Goal: Information Seeking & Learning: Learn about a topic

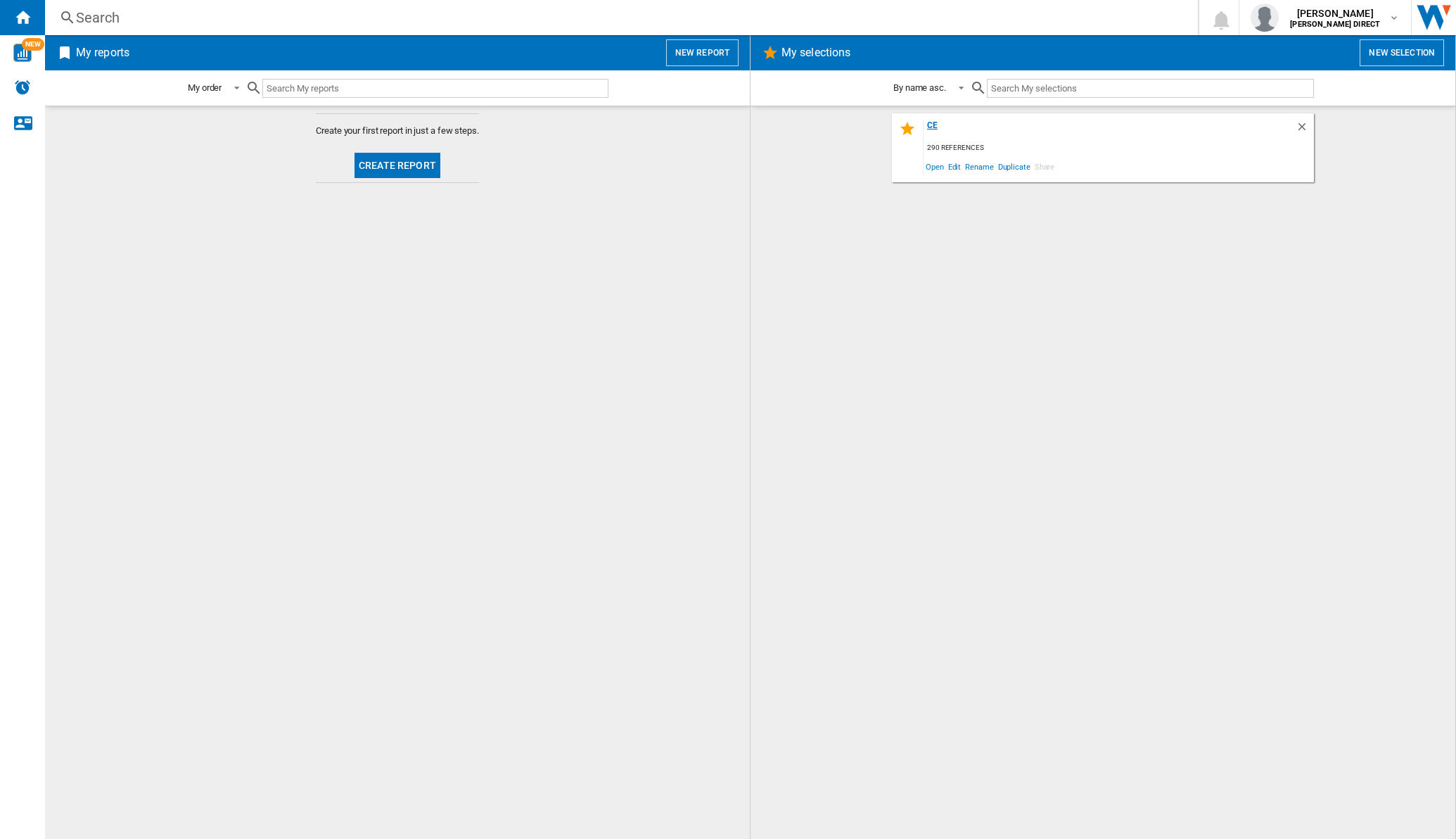
click at [937, 121] on div "ce" at bounding box center [1110, 130] width 372 height 19
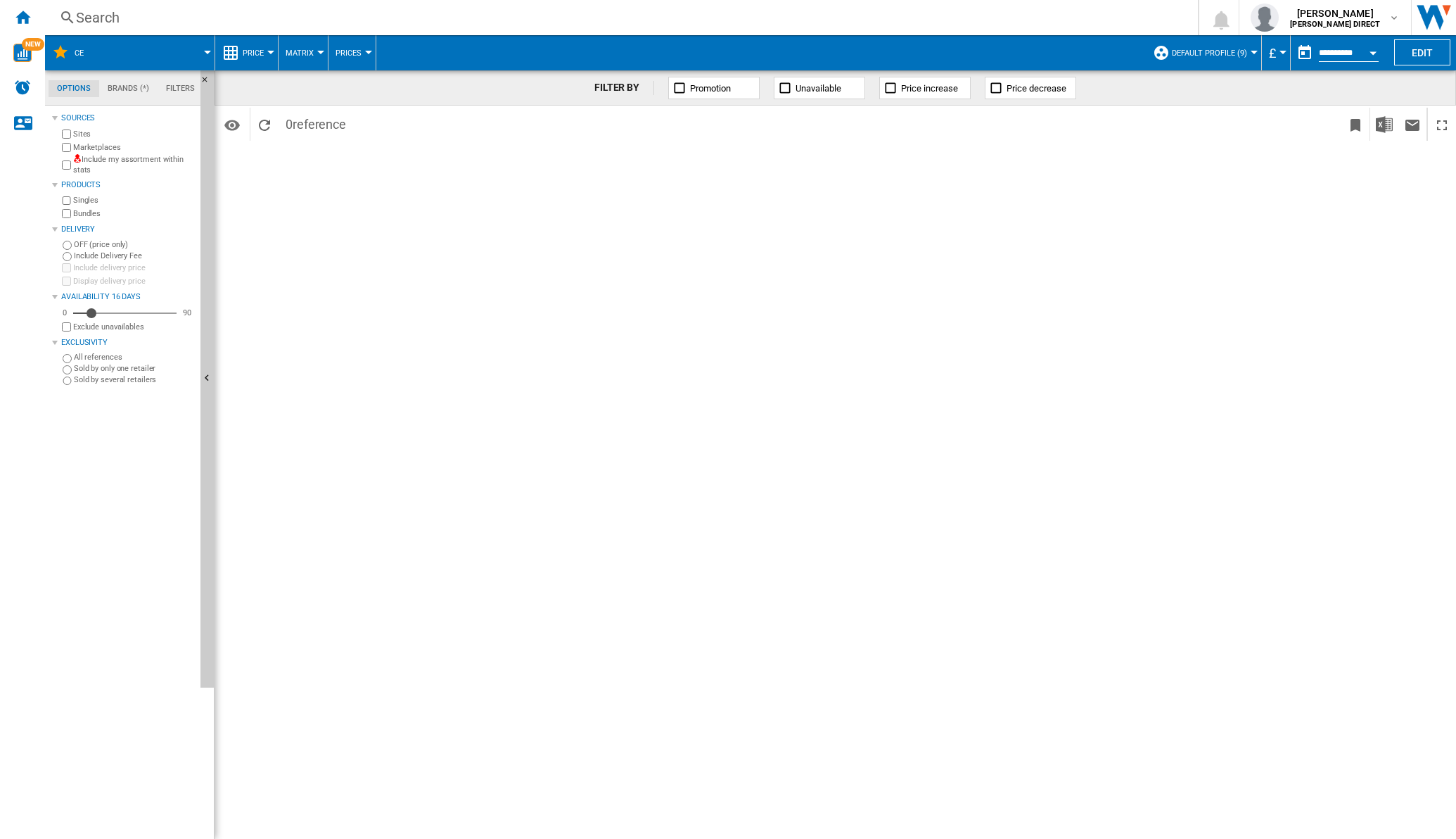
click at [92, 166] on label "Include my assortment within stats" at bounding box center [133, 165] width 121 height 22
click at [305, 51] on span "Matrix" at bounding box center [299, 54] width 28 height 10
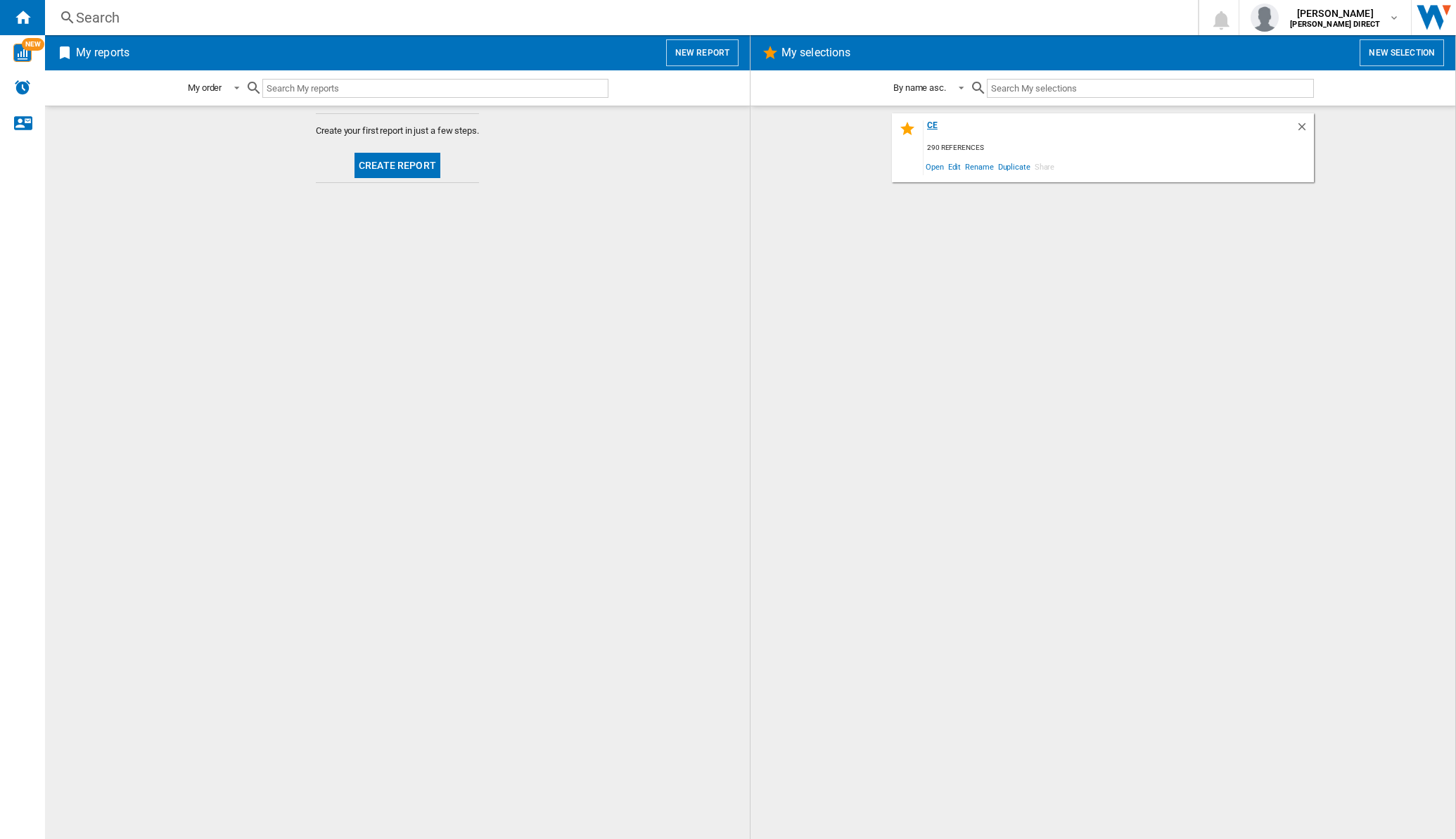
click at [929, 121] on div "ce" at bounding box center [1110, 130] width 372 height 19
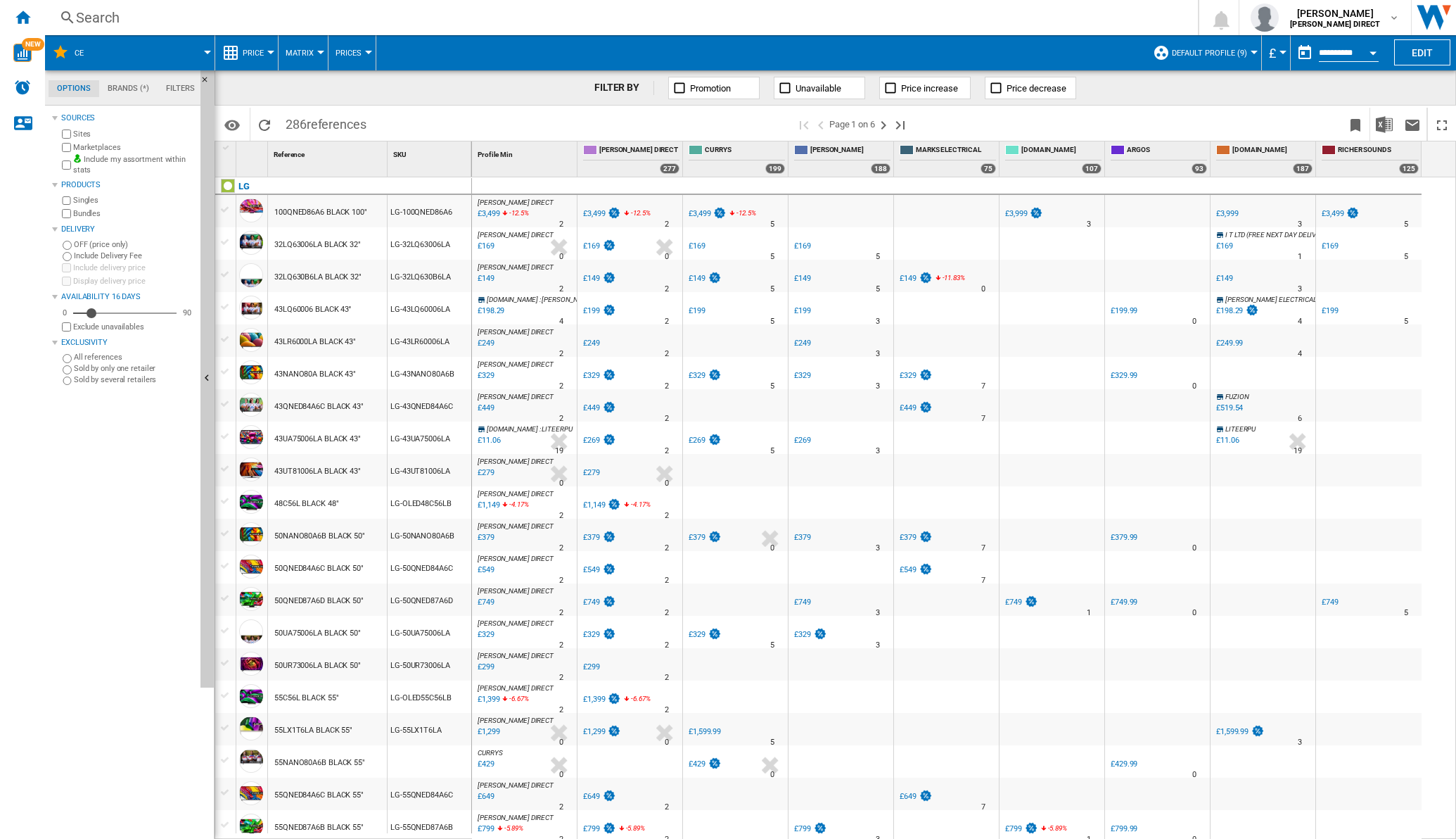
click at [318, 59] on button "Matrix" at bounding box center [303, 53] width 35 height 35
click at [309, 125] on span "Ranking" at bounding box center [308, 121] width 38 height 12
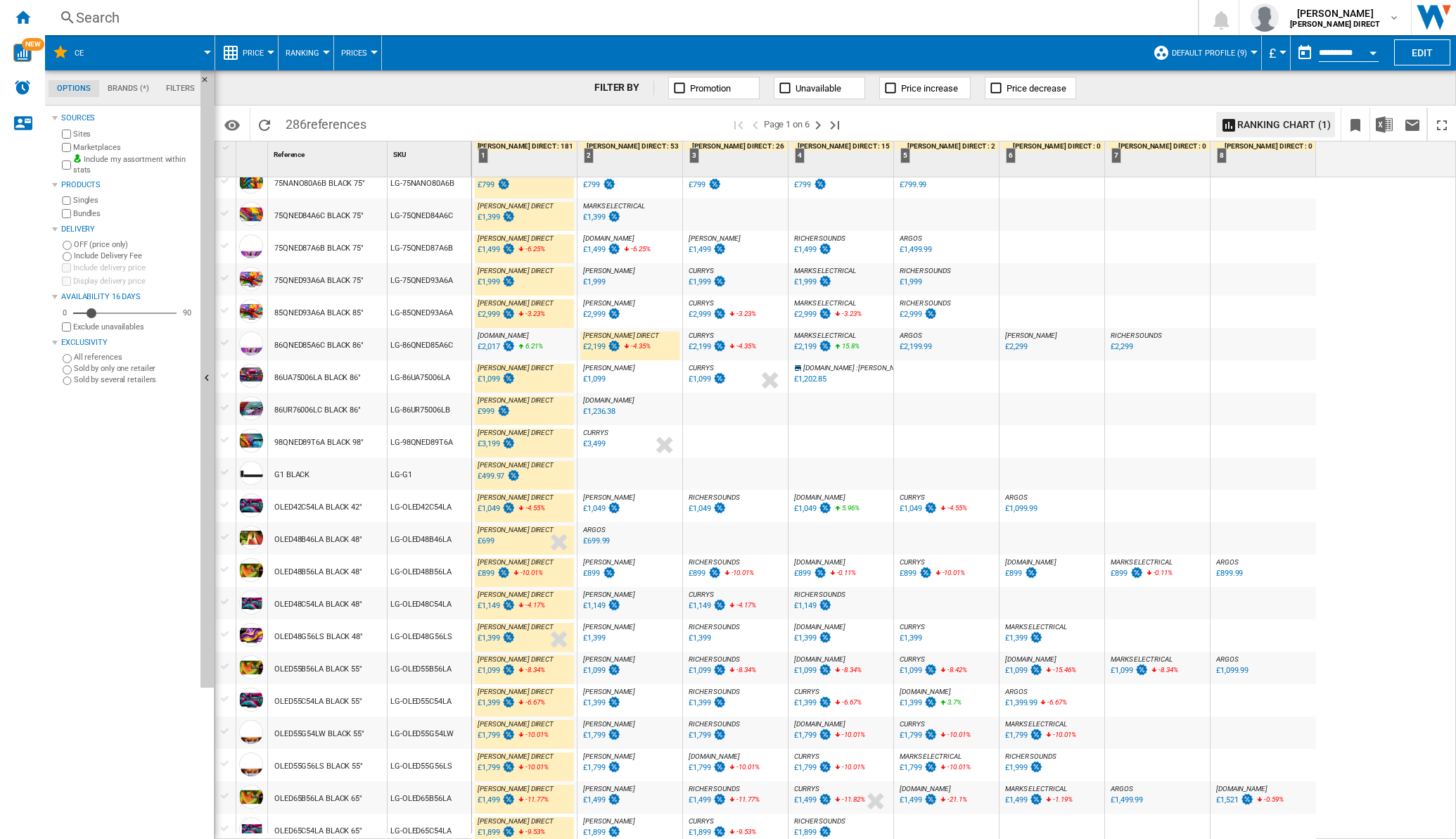
scroll to position [972, 0]
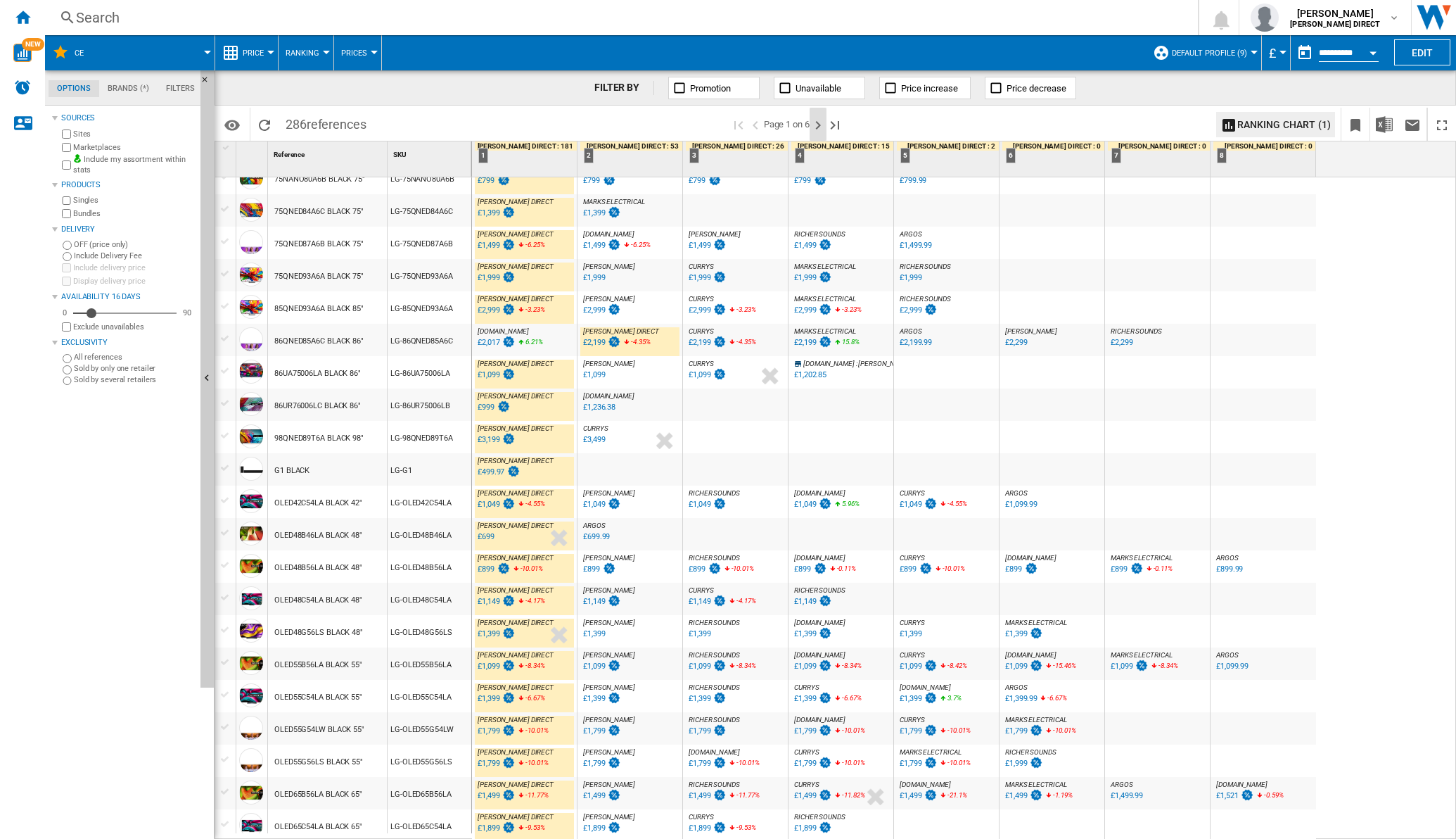
click at [826, 122] on ng-md-icon "Next page" at bounding box center [818, 125] width 17 height 17
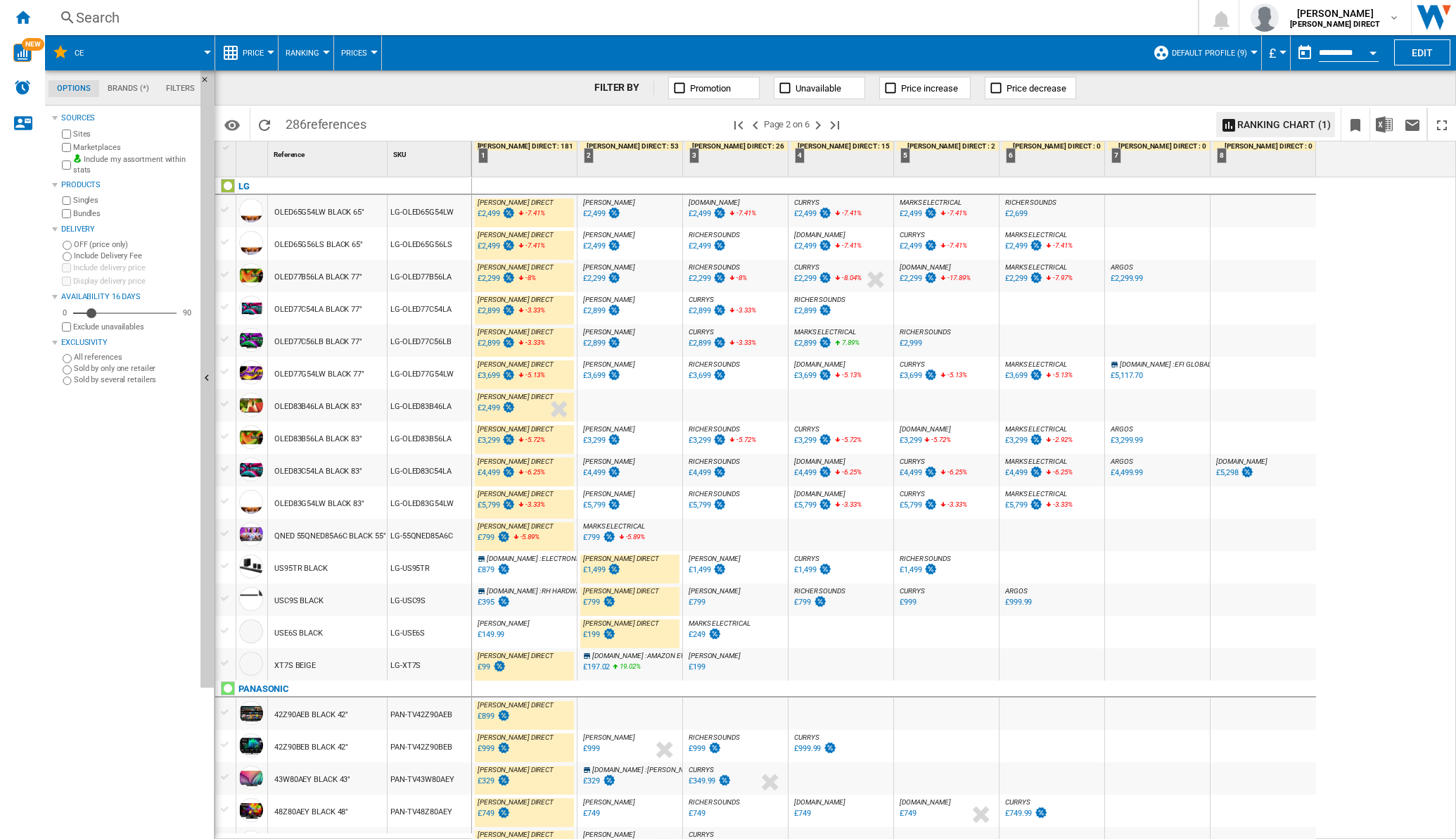
click at [493, 563] on div "£879" at bounding box center [493, 569] width 35 height 14
click at [482, 629] on div "£149.99" at bounding box center [490, 634] width 29 height 14
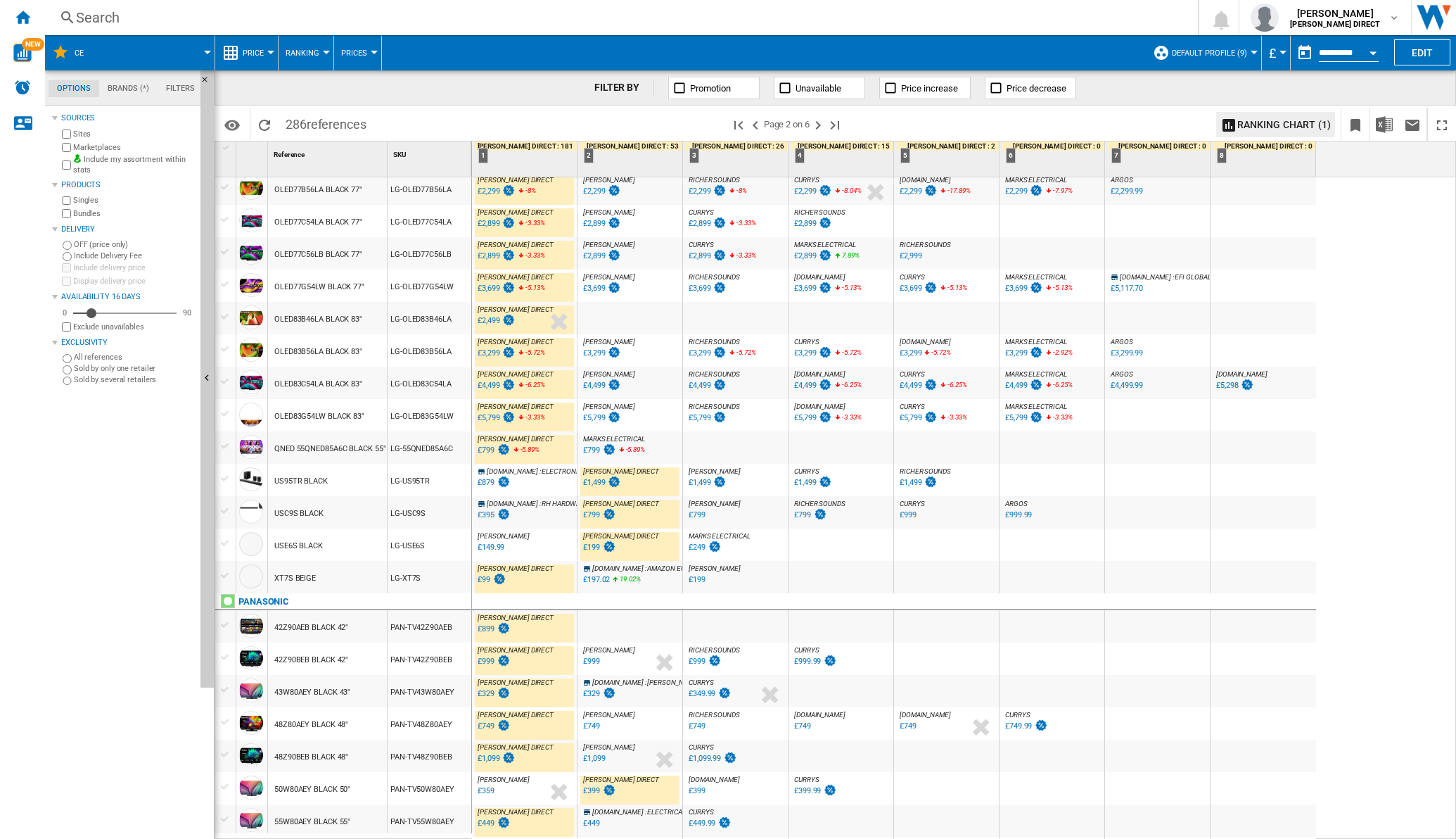
scroll to position [175, 0]
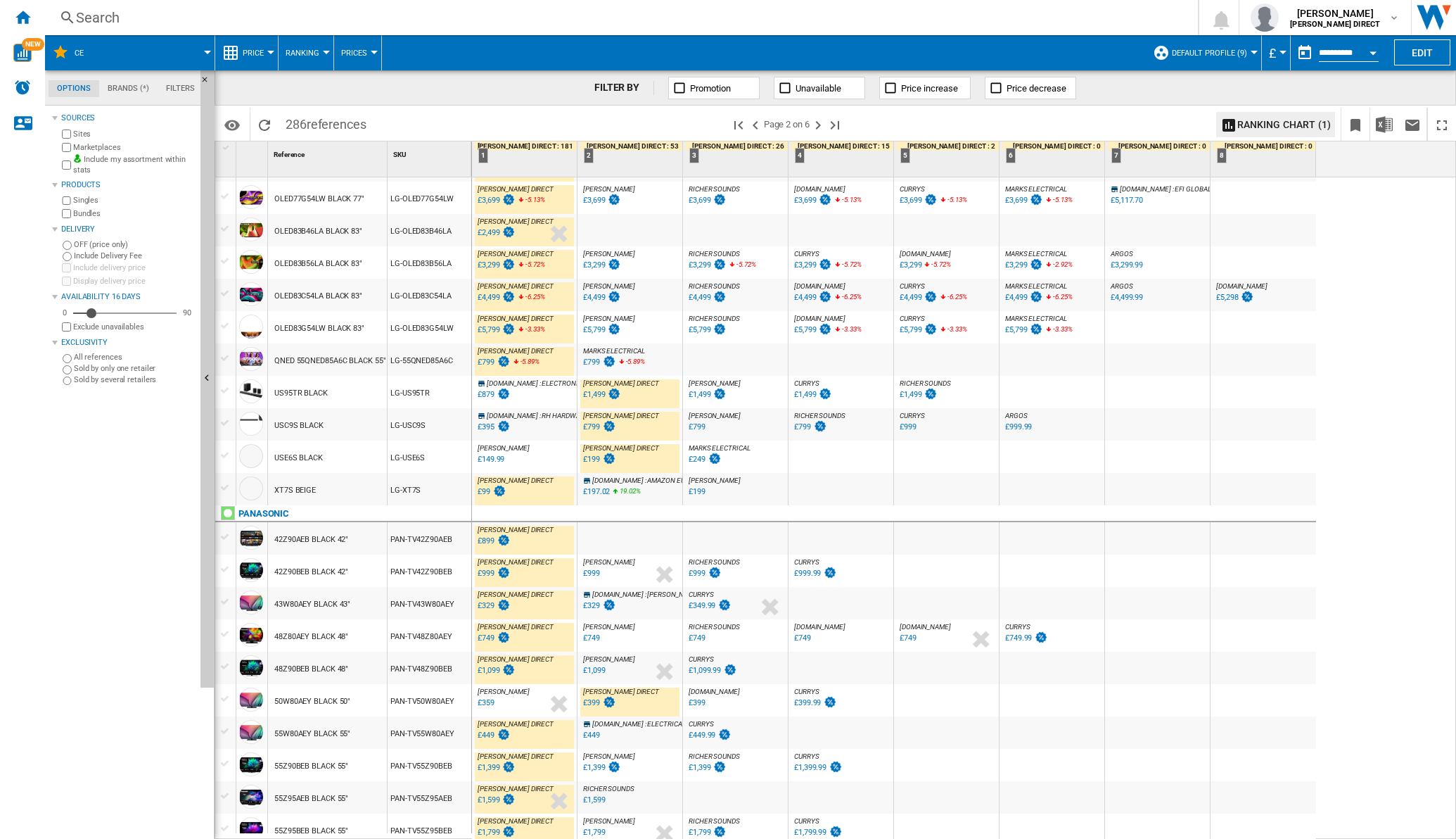
click at [587, 491] on div "£197.02" at bounding box center [597, 492] width 27 height 10
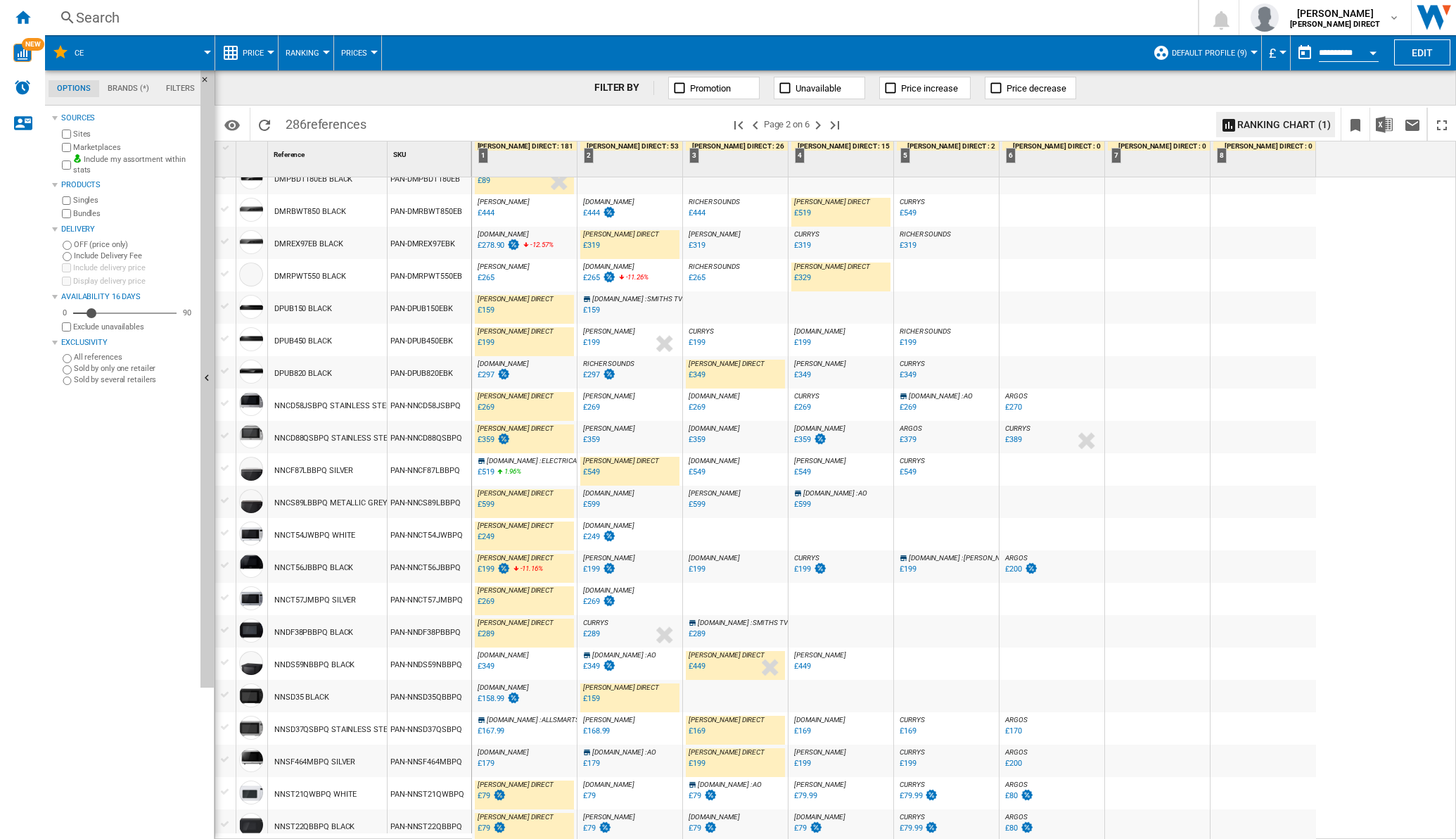
scroll to position [990, 0]
click at [824, 122] on ng-md-icon "Next page" at bounding box center [818, 125] width 17 height 17
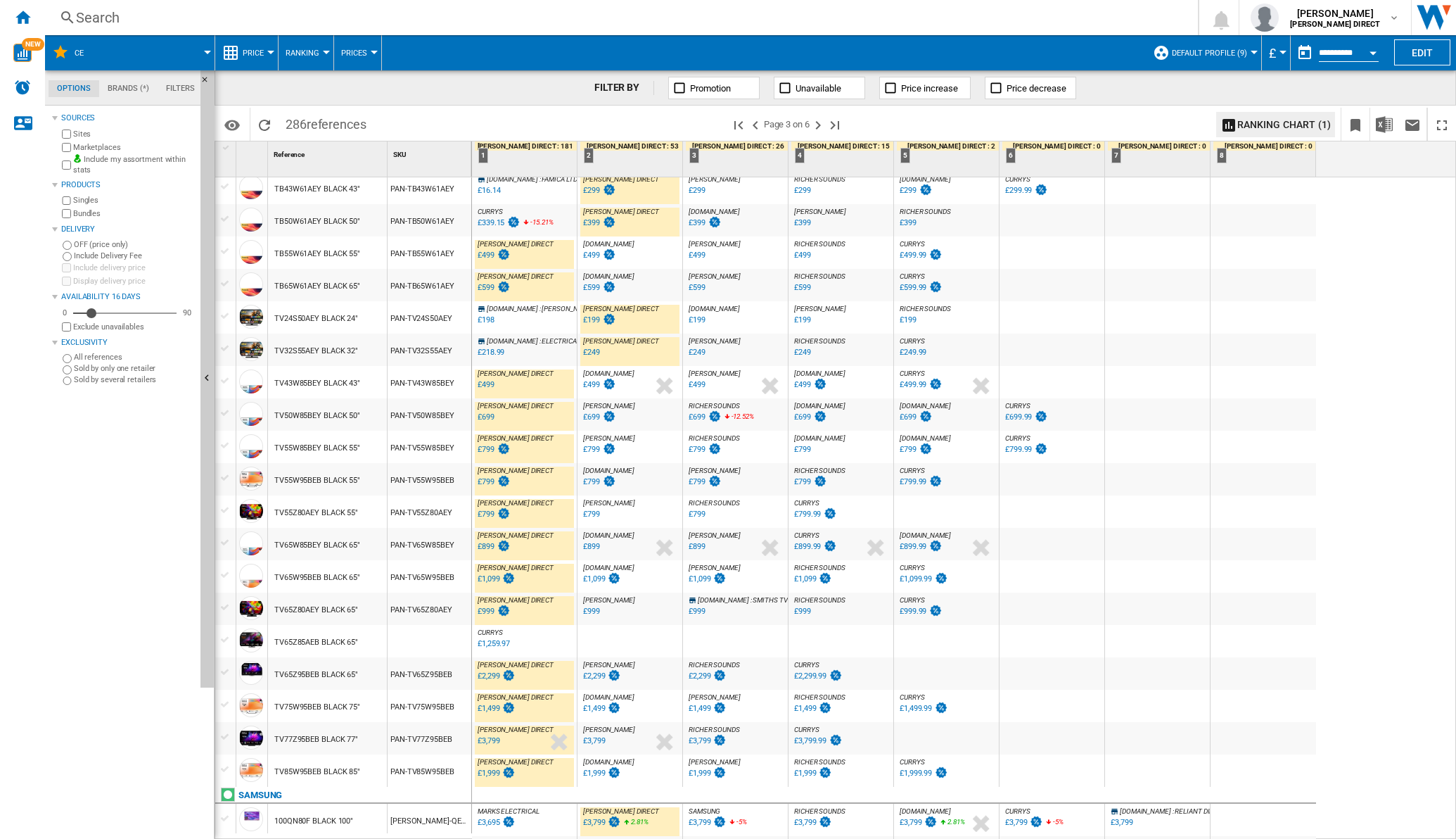
scroll to position [988, 0]
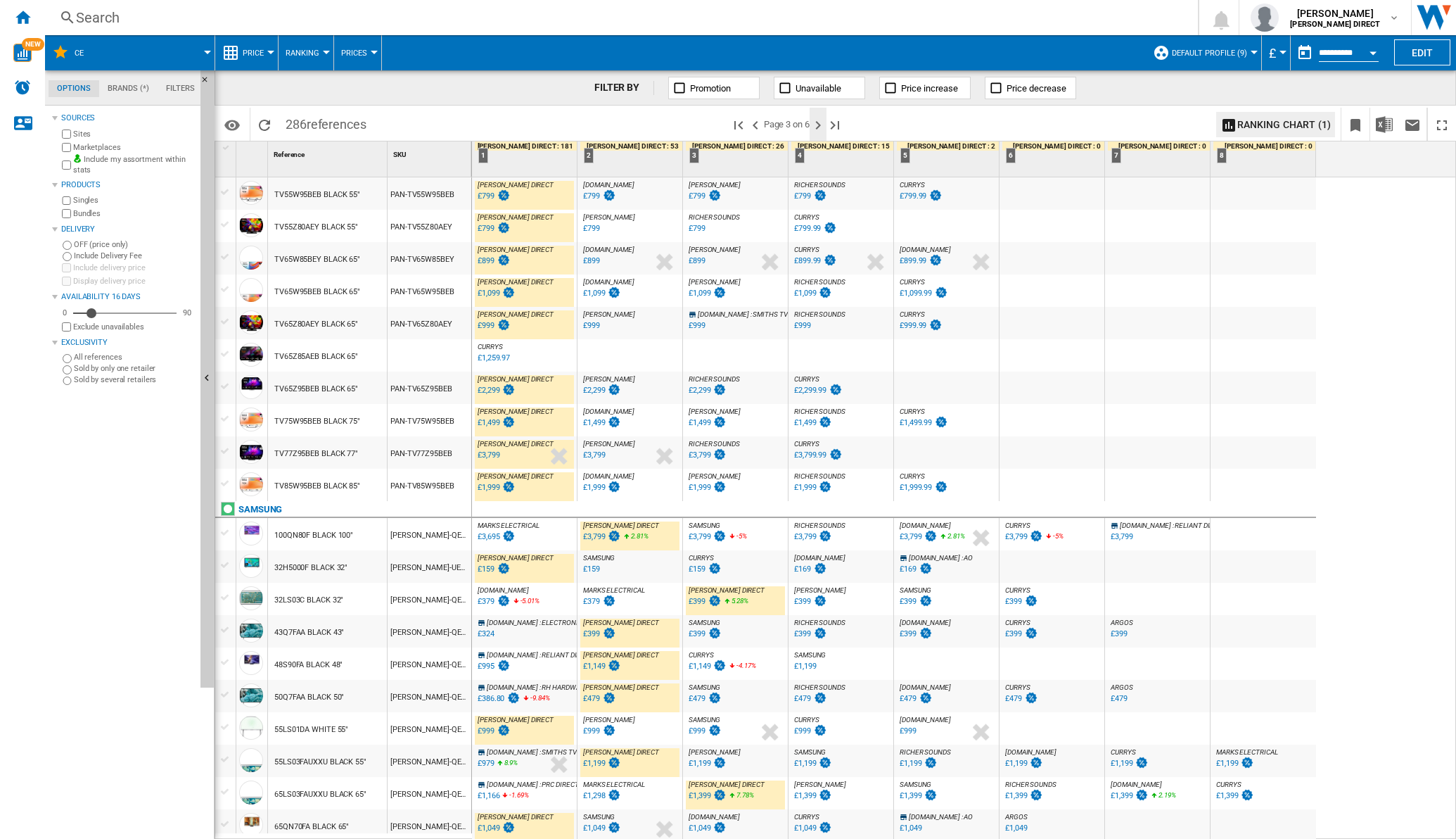
click at [827, 120] on ng-md-icon "Next page" at bounding box center [818, 125] width 17 height 17
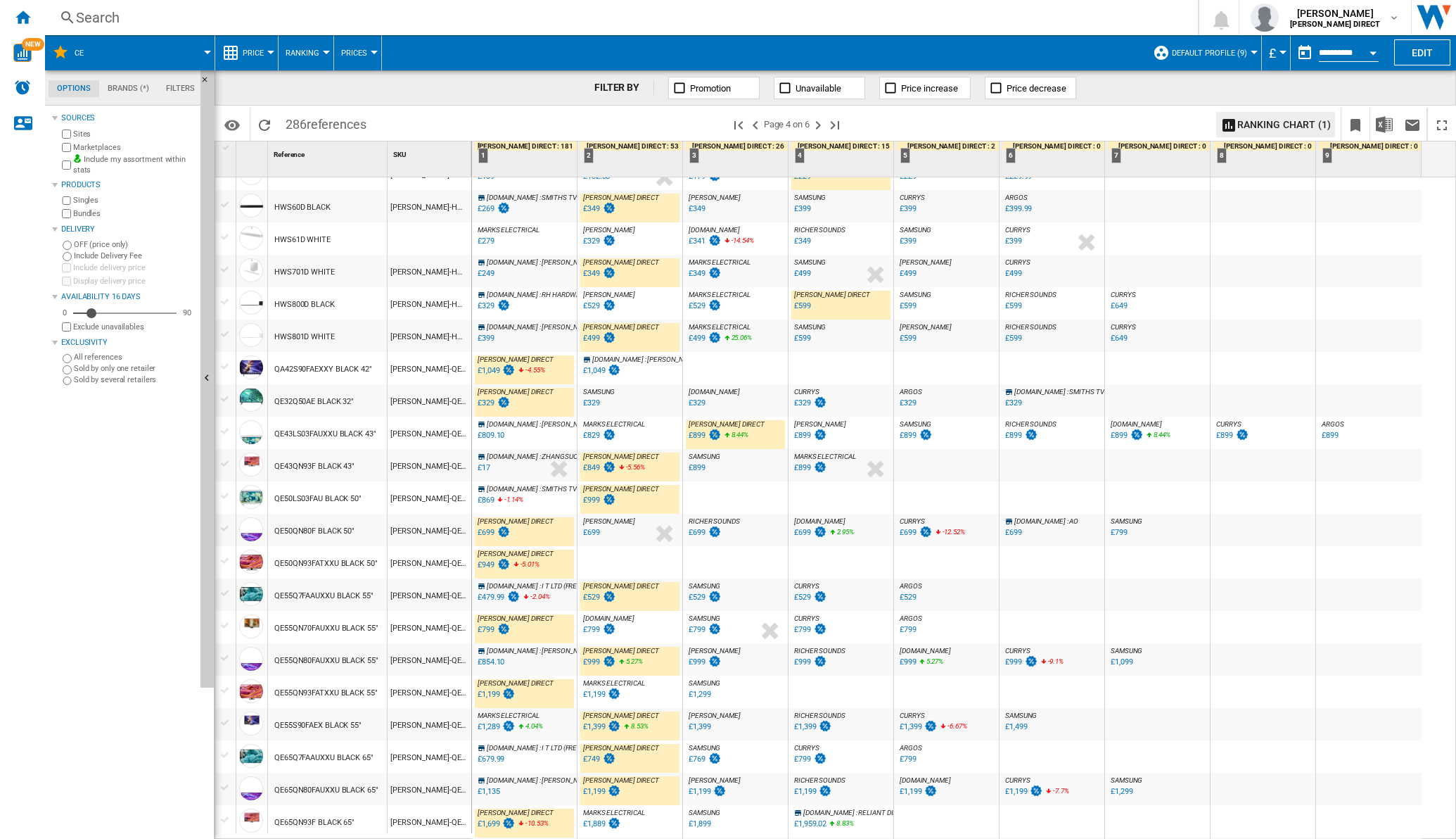
scroll to position [351, 0]
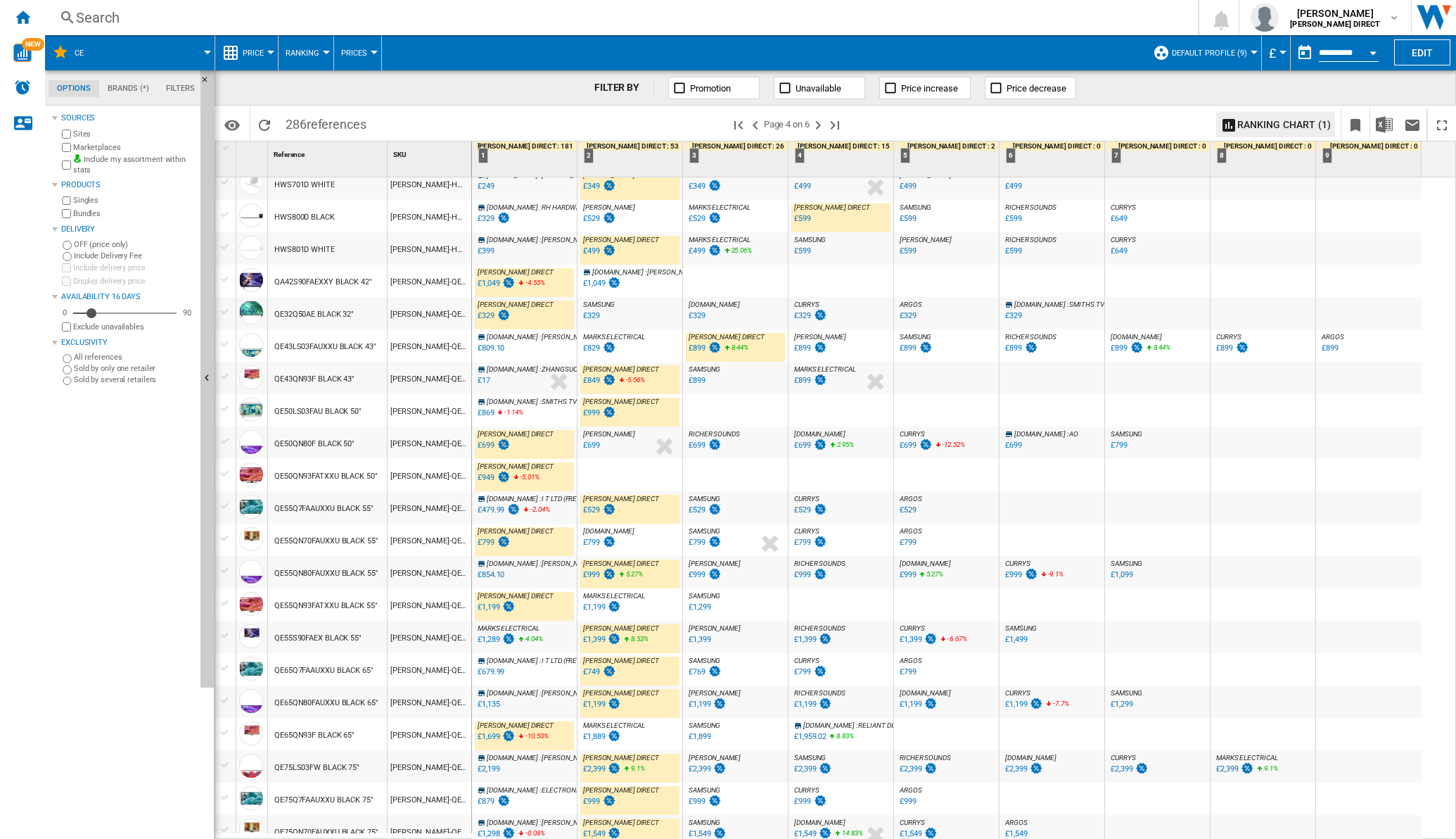
drag, startPoint x: 590, startPoint y: 735, endPoint x: 73, endPoint y: 661, distance: 522.3
click at [591, 735] on div "£1,889" at bounding box center [594, 737] width 22 height 10
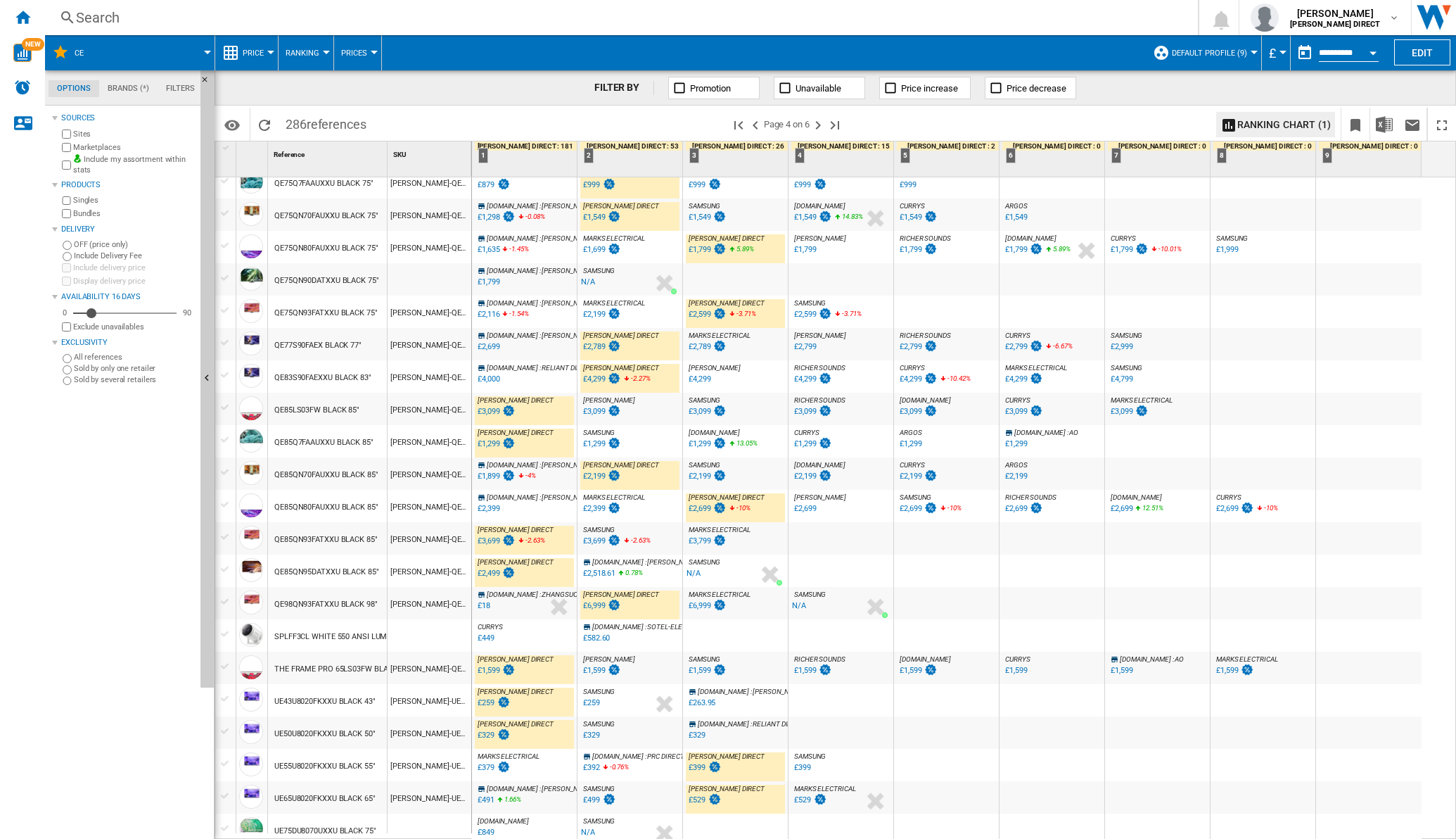
scroll to position [972, 0]
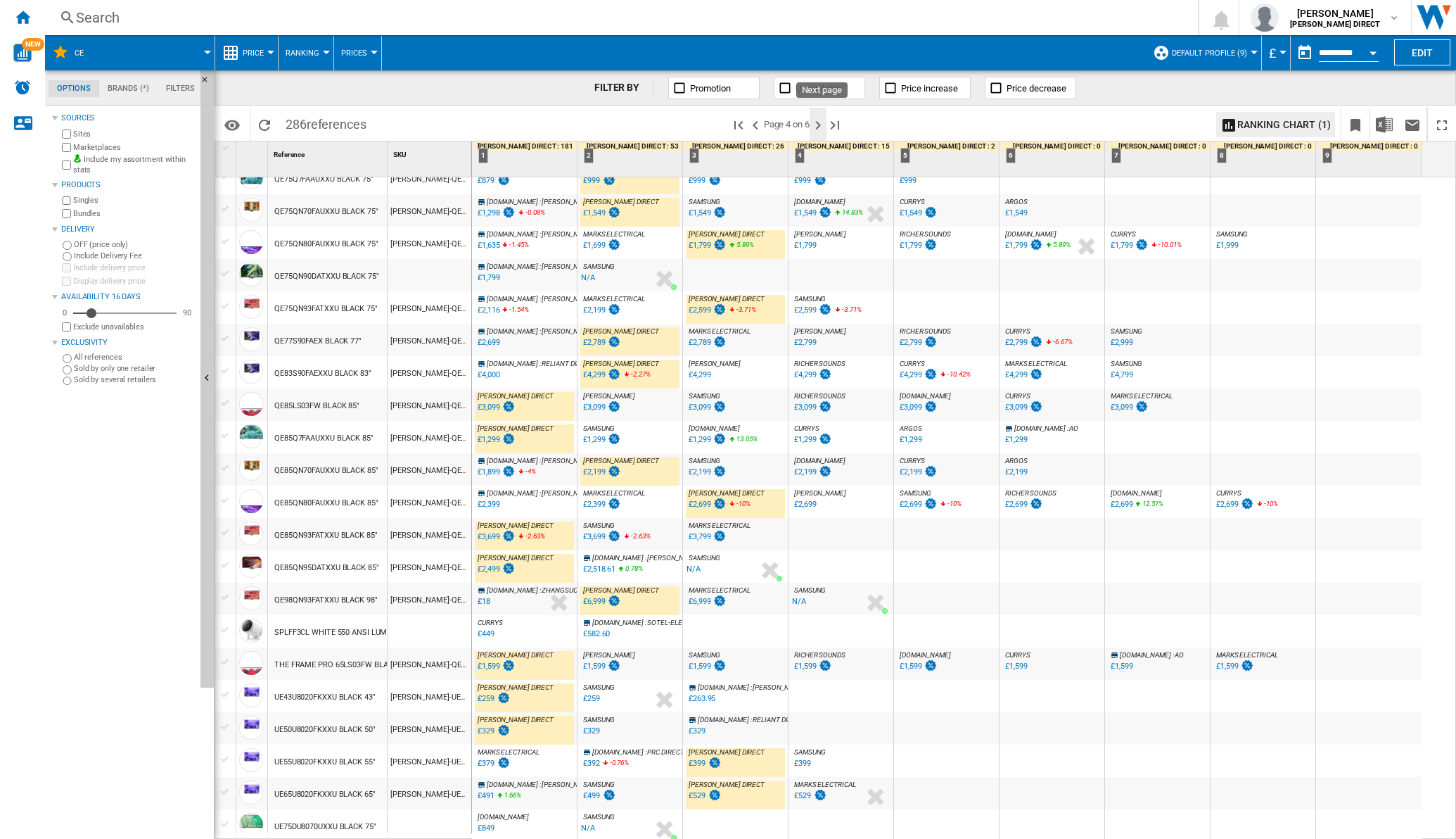
click at [823, 126] on ng-md-icon "Next page" at bounding box center [818, 125] width 17 height 17
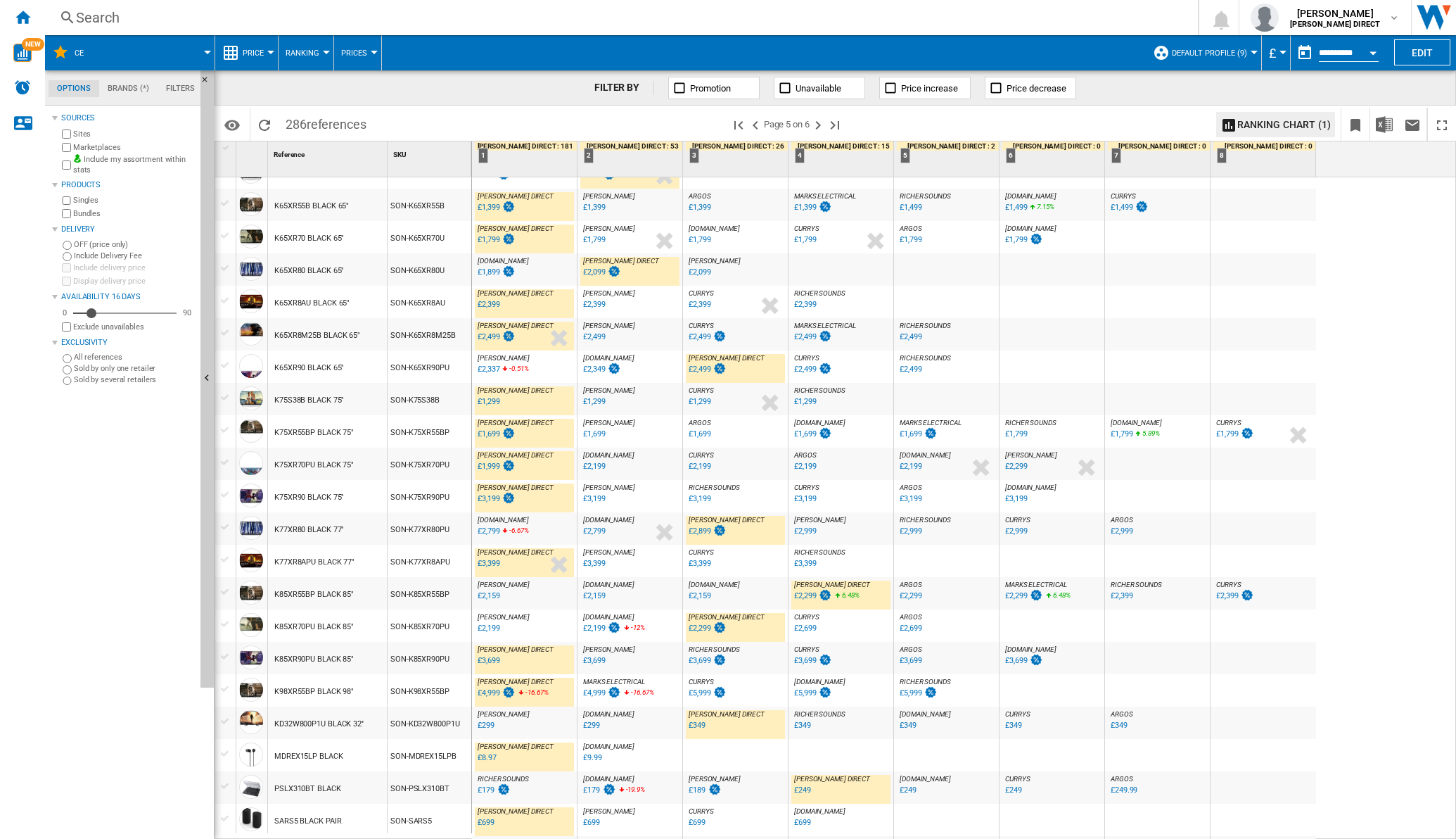
scroll to position [988, 0]
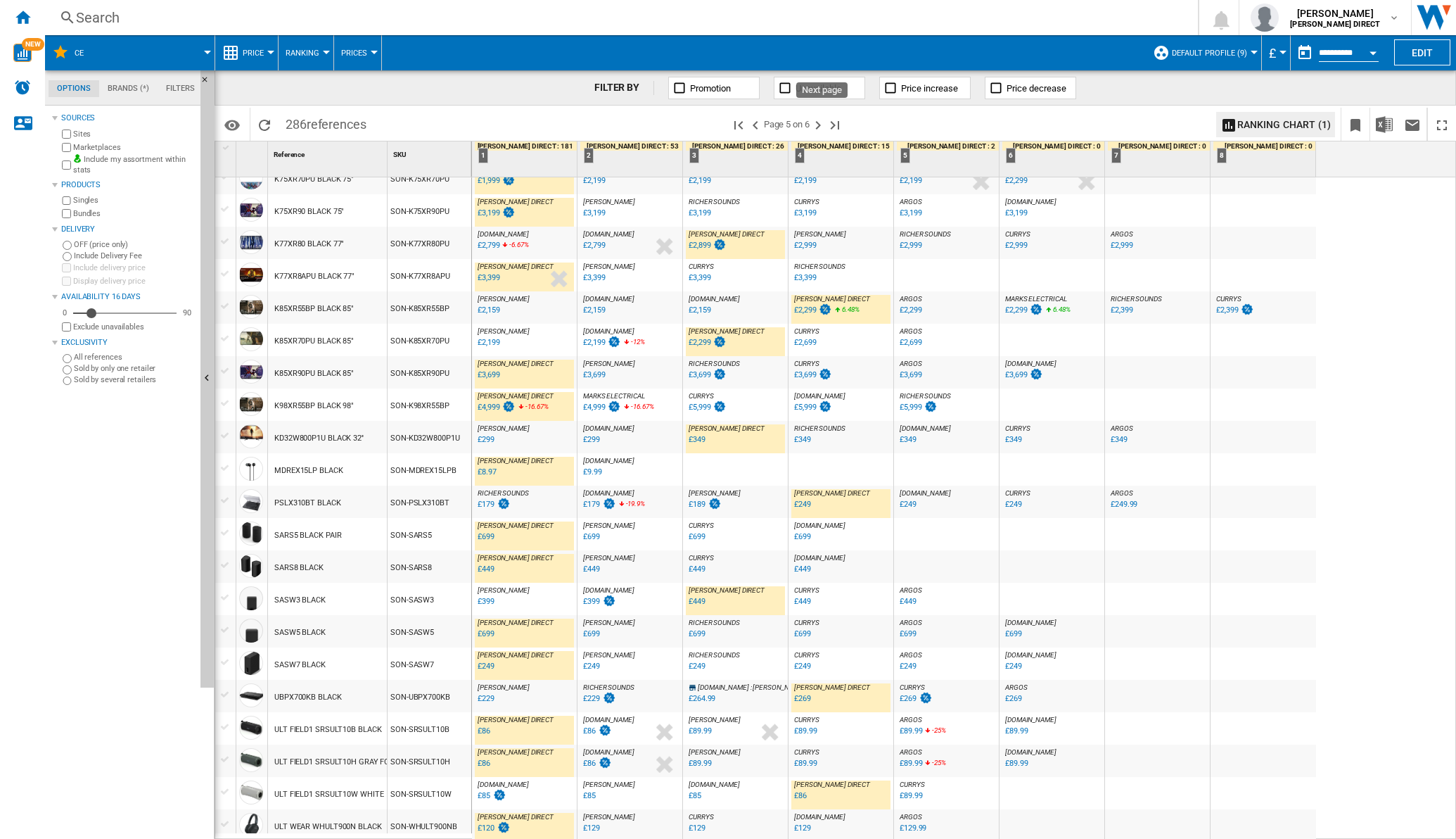
drag, startPoint x: 823, startPoint y: 125, endPoint x: 615, endPoint y: 394, distance: 340.0
click at [823, 124] on ng-md-icon "Next page" at bounding box center [818, 125] width 17 height 17
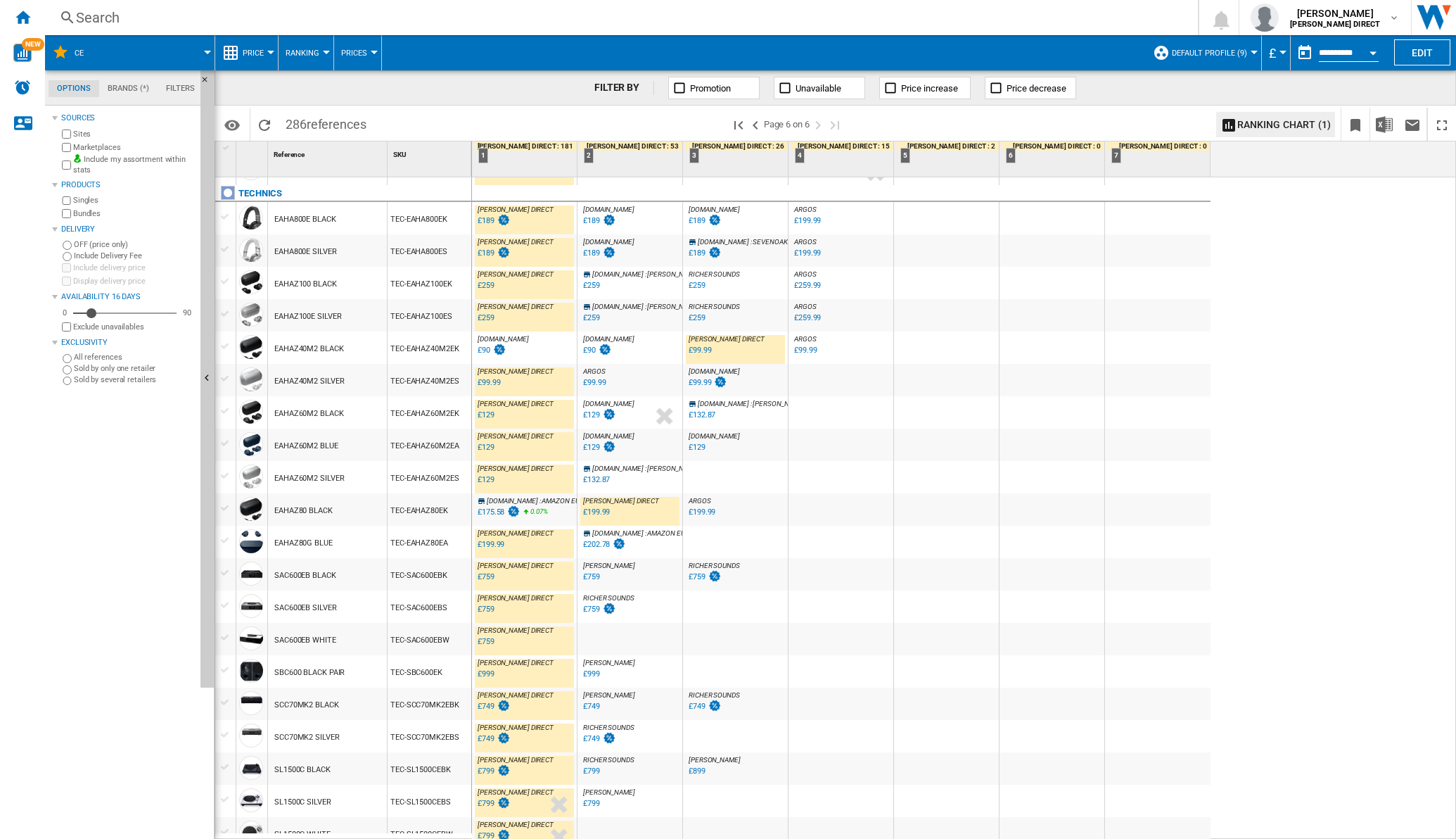
scroll to position [536, 0]
